Goal: Task Accomplishment & Management: Manage account settings

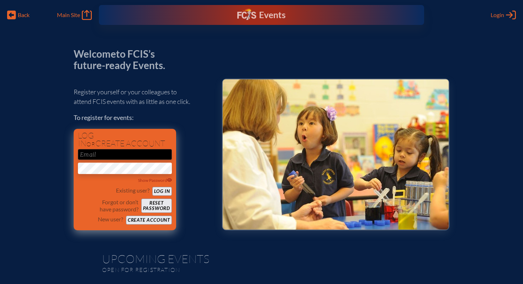
click at [138, 190] on p "Existing user?" at bounding box center [132, 190] width 33 height 7
click at [164, 189] on button "Log in" at bounding box center [162, 191] width 20 height 9
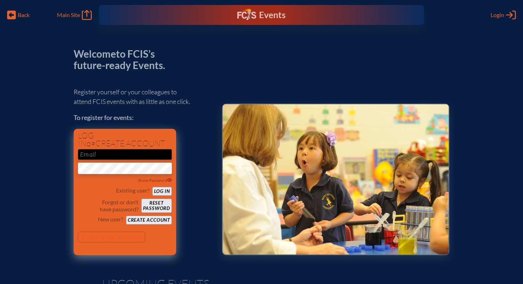
click at [164, 189] on button "Log in" at bounding box center [162, 191] width 20 height 9
click at [90, 233] on p "To log in, Email is required" at bounding box center [111, 236] width 67 height 11
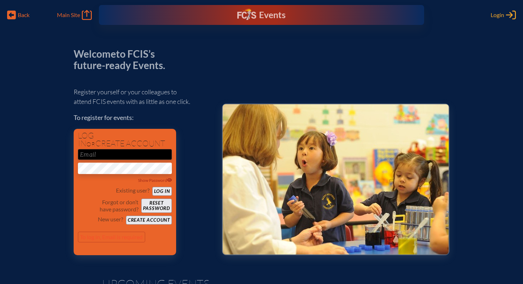
click at [501, 17] on span "Login" at bounding box center [497, 14] width 14 height 7
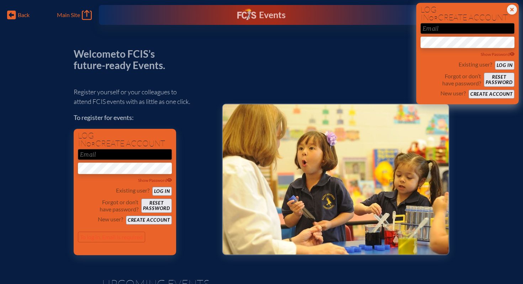
click at [453, 30] on input "email" at bounding box center [467, 28] width 94 height 11
type input "[EMAIL_ADDRESS][DOMAIN_NAME]"
click at [506, 64] on button "Log in" at bounding box center [505, 65] width 20 height 9
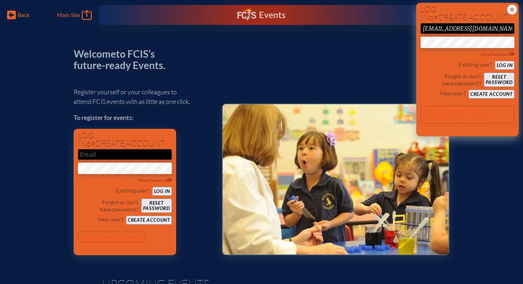
click at [509, 62] on button "Log in" at bounding box center [505, 65] width 20 height 9
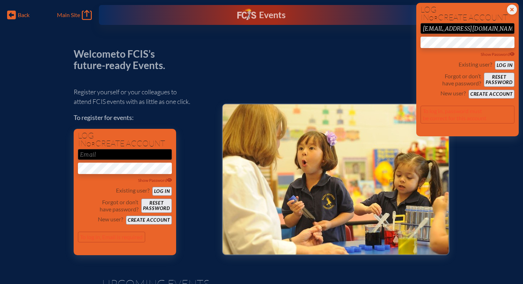
click at [506, 64] on button "Log in" at bounding box center [505, 65] width 20 height 9
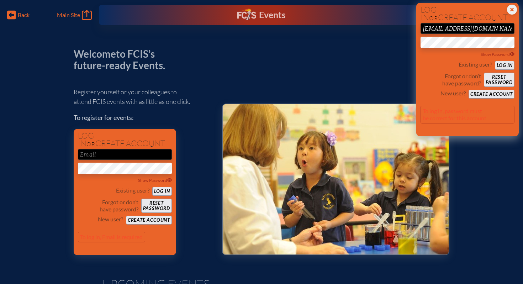
click at [508, 62] on button "Log in" at bounding box center [505, 65] width 20 height 9
click at [499, 54] on span "Show Password" at bounding box center [497, 54] width 34 height 5
click at [503, 63] on button "Log in" at bounding box center [505, 65] width 20 height 9
click at [503, 78] on button "Reset password" at bounding box center [499, 80] width 31 height 14
